Goal: Use online tool/utility: Utilize a website feature to perform a specific function

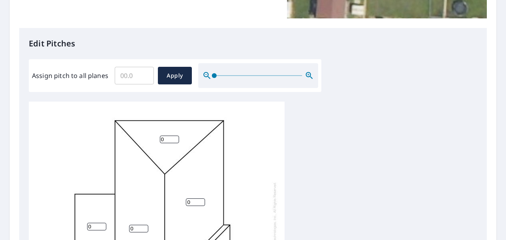
scroll to position [160, 0]
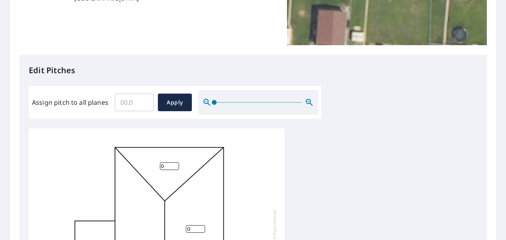
click at [136, 96] on input "Assign pitch to all planes" at bounding box center [134, 102] width 39 height 22
type input "3"
type input "4"
click at [185, 105] on button "Apply" at bounding box center [175, 103] width 34 height 18
type input "4"
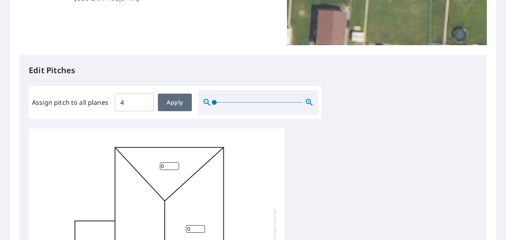
type input "4"
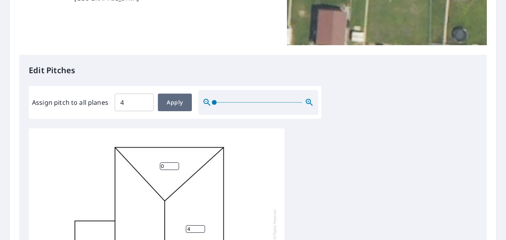
type input "4"
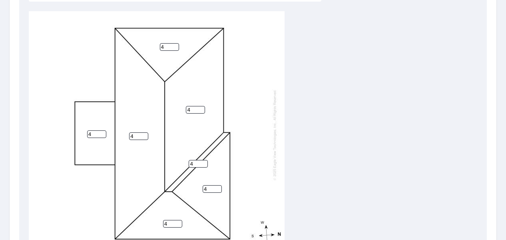
scroll to position [280, 0]
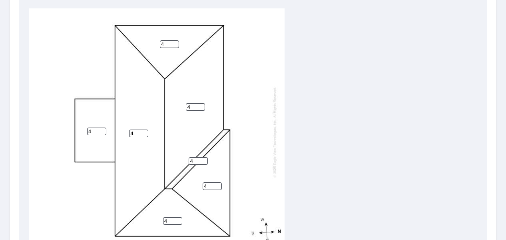
drag, startPoint x: 93, startPoint y: 121, endPoint x: 78, endPoint y: 119, distance: 15.4
click at [78, 119] on div "4 4 4 4 4 4 4" at bounding box center [157, 131] width 256 height 251
type input "1"
click at [289, 74] on div "4 4 4 4 4 1 4" at bounding box center [253, 133] width 448 height 251
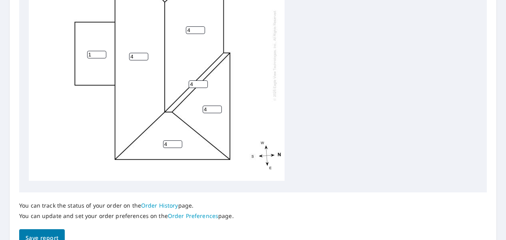
scroll to position [392, 0]
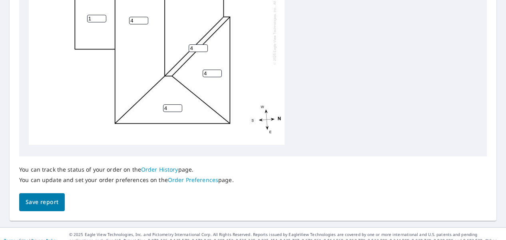
click at [36, 198] on span "Save report" at bounding box center [42, 202] width 33 height 10
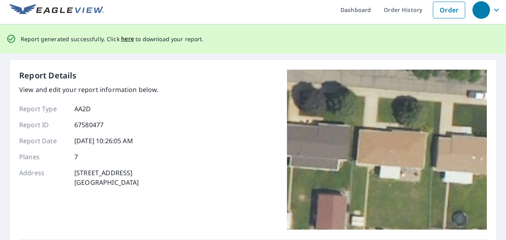
scroll to position [0, 0]
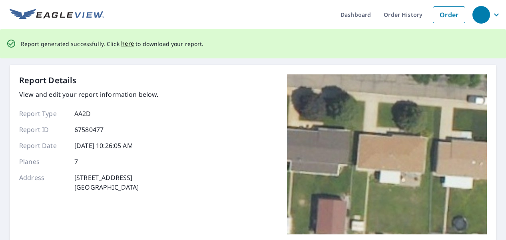
click at [128, 43] on span "here" at bounding box center [127, 44] width 13 height 10
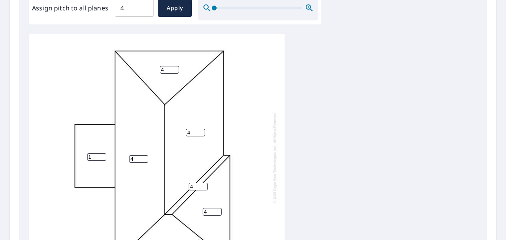
scroll to position [113, 0]
